Goal: Information Seeking & Learning: Learn about a topic

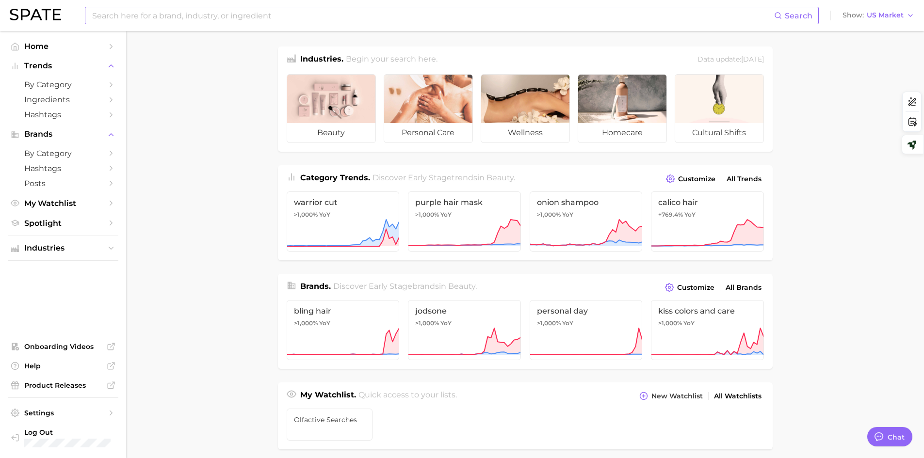
click at [116, 11] on input at bounding box center [432, 15] width 683 height 16
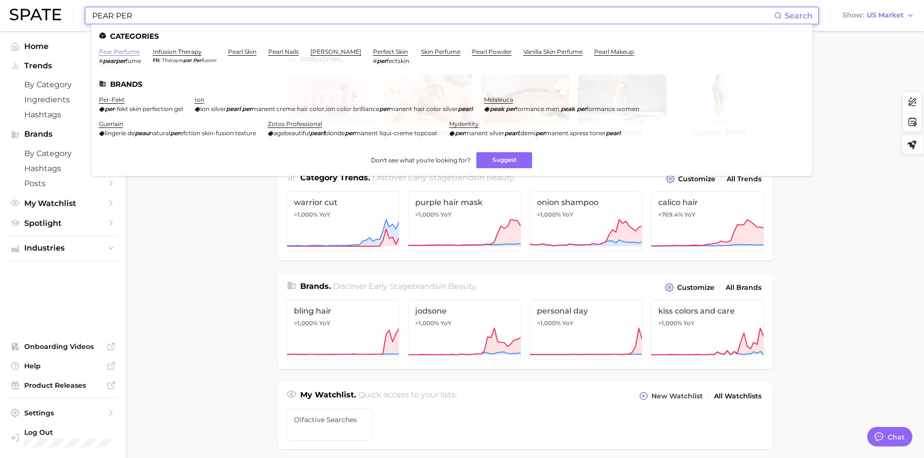
type input "PEAR PER"
click at [127, 51] on link "pear perfume" at bounding box center [119, 51] width 41 height 7
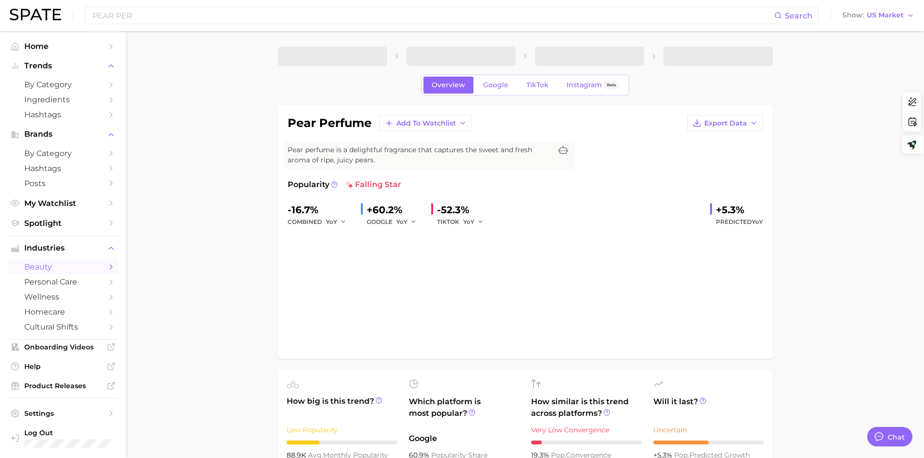
type textarea "x"
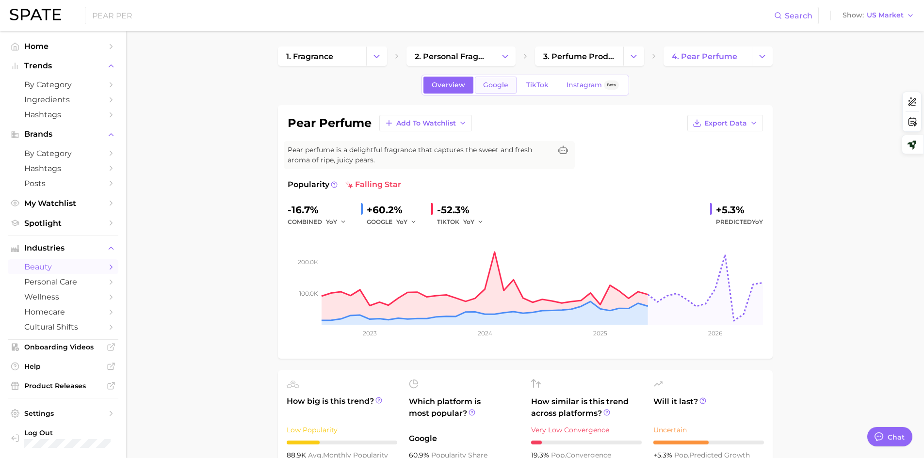
click at [496, 80] on link "Google" at bounding box center [496, 85] width 42 height 17
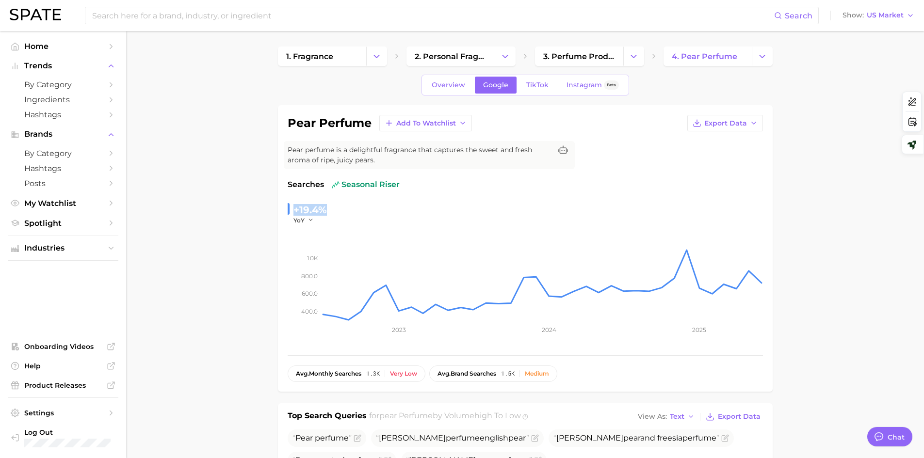
drag, startPoint x: 294, startPoint y: 210, endPoint x: 323, endPoint y: 207, distance: 29.2
click at [323, 207] on div "+19.4%" at bounding box center [309, 210] width 33 height 16
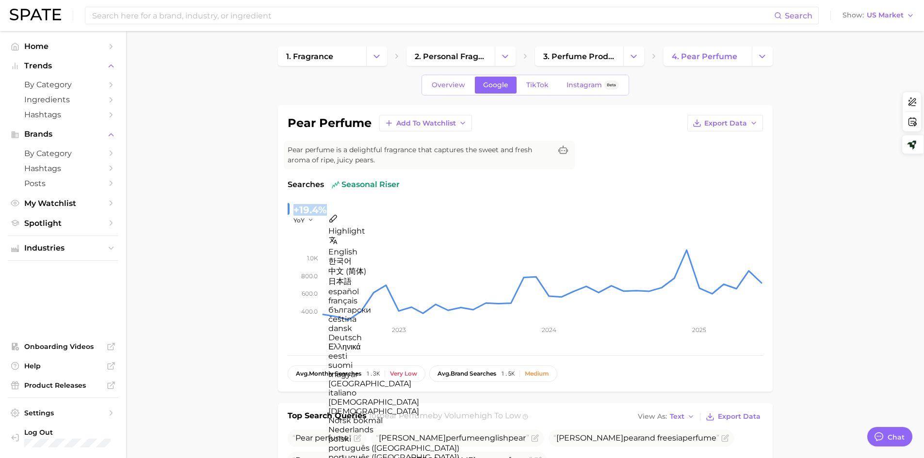
copy div "+19.4%"
type textarea "x"
